Goal: Task Accomplishment & Management: Use online tool/utility

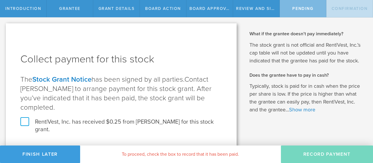
click at [22, 118] on label "Rent|Vest, Inc. has received $0.25 from [PERSON_NAME] for this stock grant." at bounding box center [121, 125] width 202 height 15
click at [0, 0] on input "Rent|Vest, Inc. has received $0.25 from [PERSON_NAME] for this stock grant." at bounding box center [0, 0] width 0 height 0
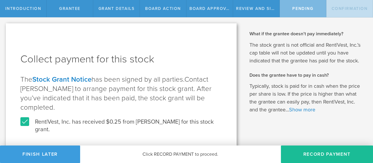
scroll to position [3, 0]
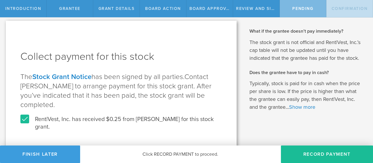
click at [319, 154] on button "Record Payment" at bounding box center [327, 154] width 92 height 17
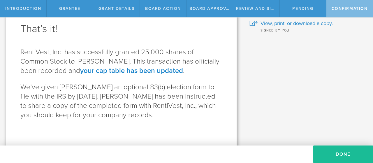
scroll to position [32, 0]
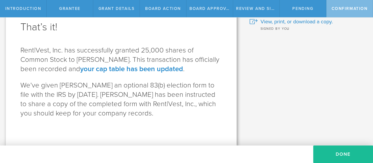
click at [298, 63] on div "Why is spousal consent required for a stock grant? In the case of a marital eve…" at bounding box center [308, 65] width 131 height 160
click at [342, 156] on button "Done" at bounding box center [343, 154] width 60 height 17
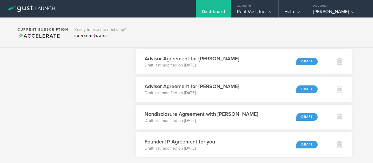
scroll to position [560, 0]
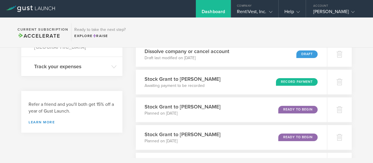
scroll to position [84, 0]
